Goal: Task Accomplishment & Management: Manage account settings

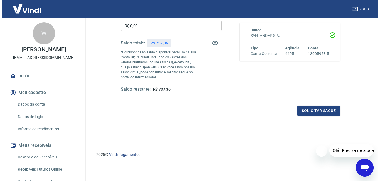
scroll to position [71, 0]
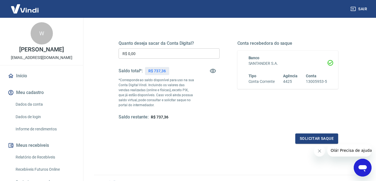
click at [154, 70] on p "R$ 737,36" at bounding box center [157, 71] width 18 height 6
click at [148, 53] on input "R$ 0,00" at bounding box center [169, 53] width 101 height 10
click at [138, 52] on input "R$ 0,00" at bounding box center [169, 53] width 101 height 10
type input "R$ 737,36"
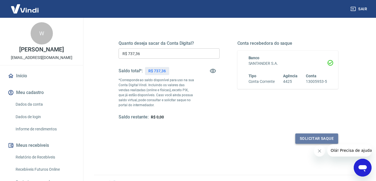
click at [306, 138] on button "Solicitar saque" at bounding box center [316, 139] width 43 height 10
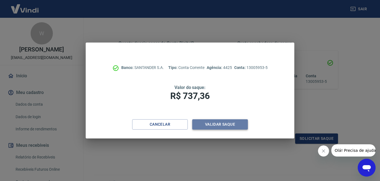
click at [217, 124] on button "Validar saque" at bounding box center [220, 124] width 56 height 10
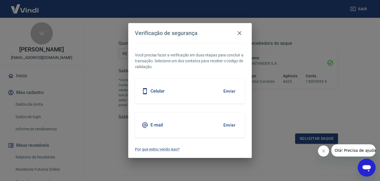
click at [224, 125] on button "Enviar" at bounding box center [230, 125] width 18 height 12
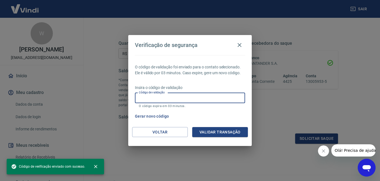
click at [210, 97] on input "Código de validação" at bounding box center [190, 98] width 110 height 10
paste input "579091"
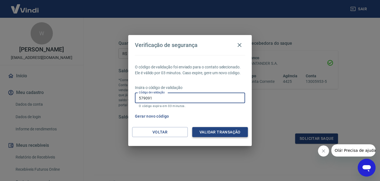
type input "579091"
click at [228, 132] on button "Validar transação" at bounding box center [220, 132] width 56 height 10
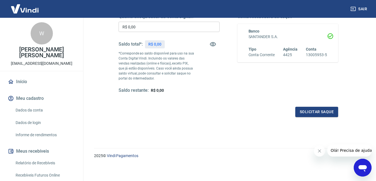
scroll to position [99, 0]
